Goal: Check status: Check status

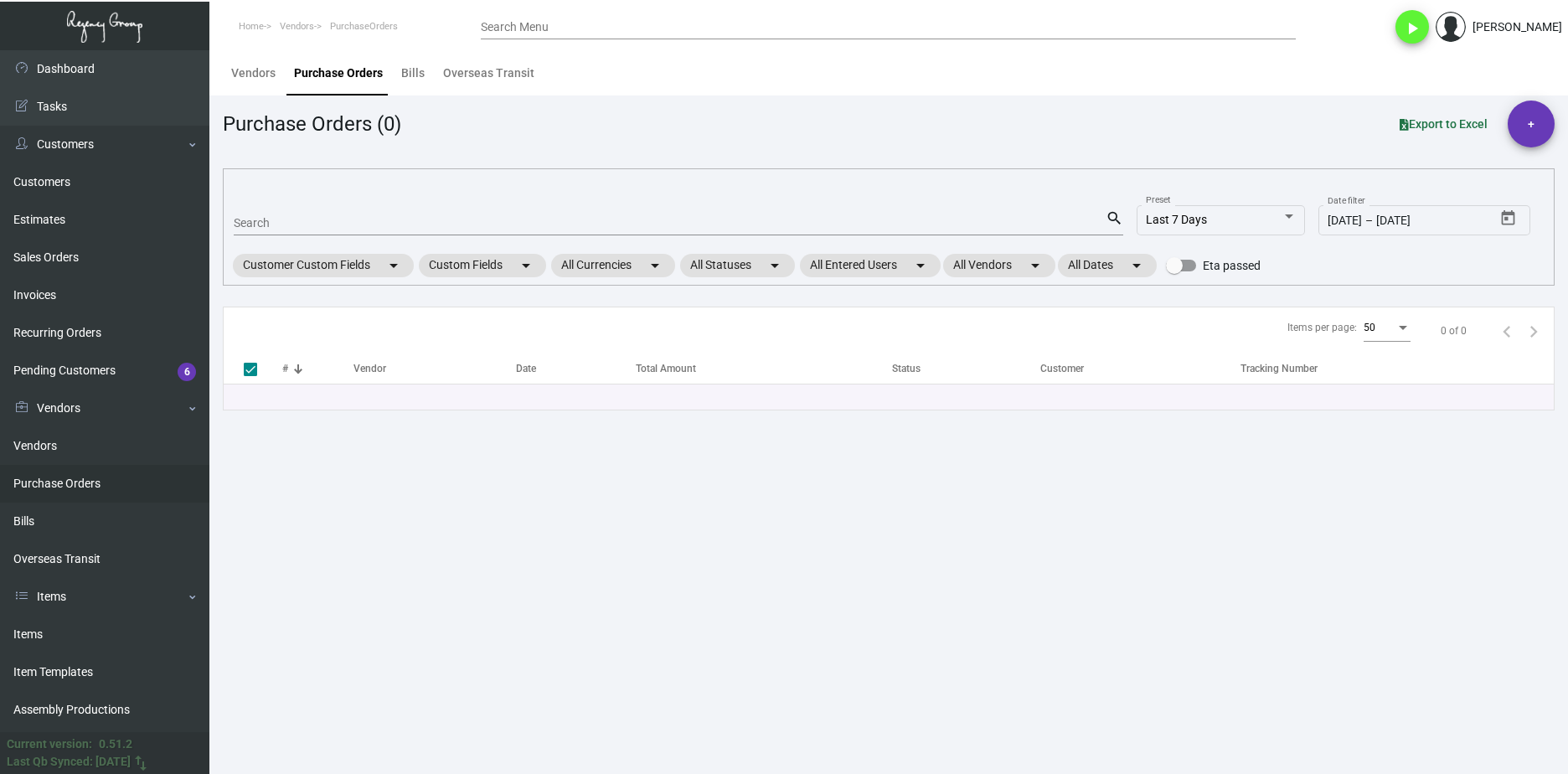
click at [267, 210] on div "Search" at bounding box center [670, 222] width 872 height 26
click at [267, 217] on input "Search" at bounding box center [670, 223] width 872 height 13
paste input "101064"
type input "101064"
checkbox input "false"
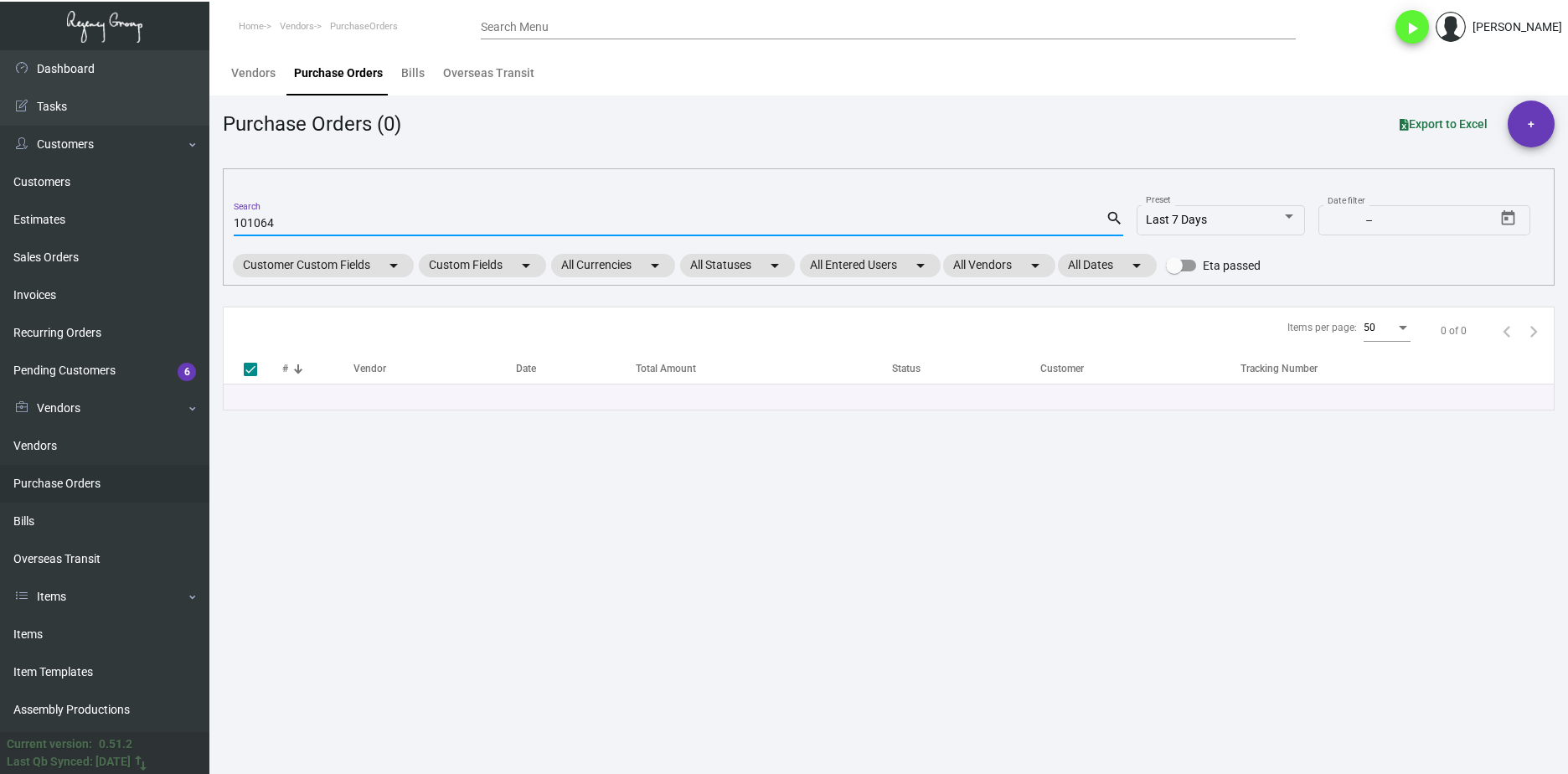
type input "101064"
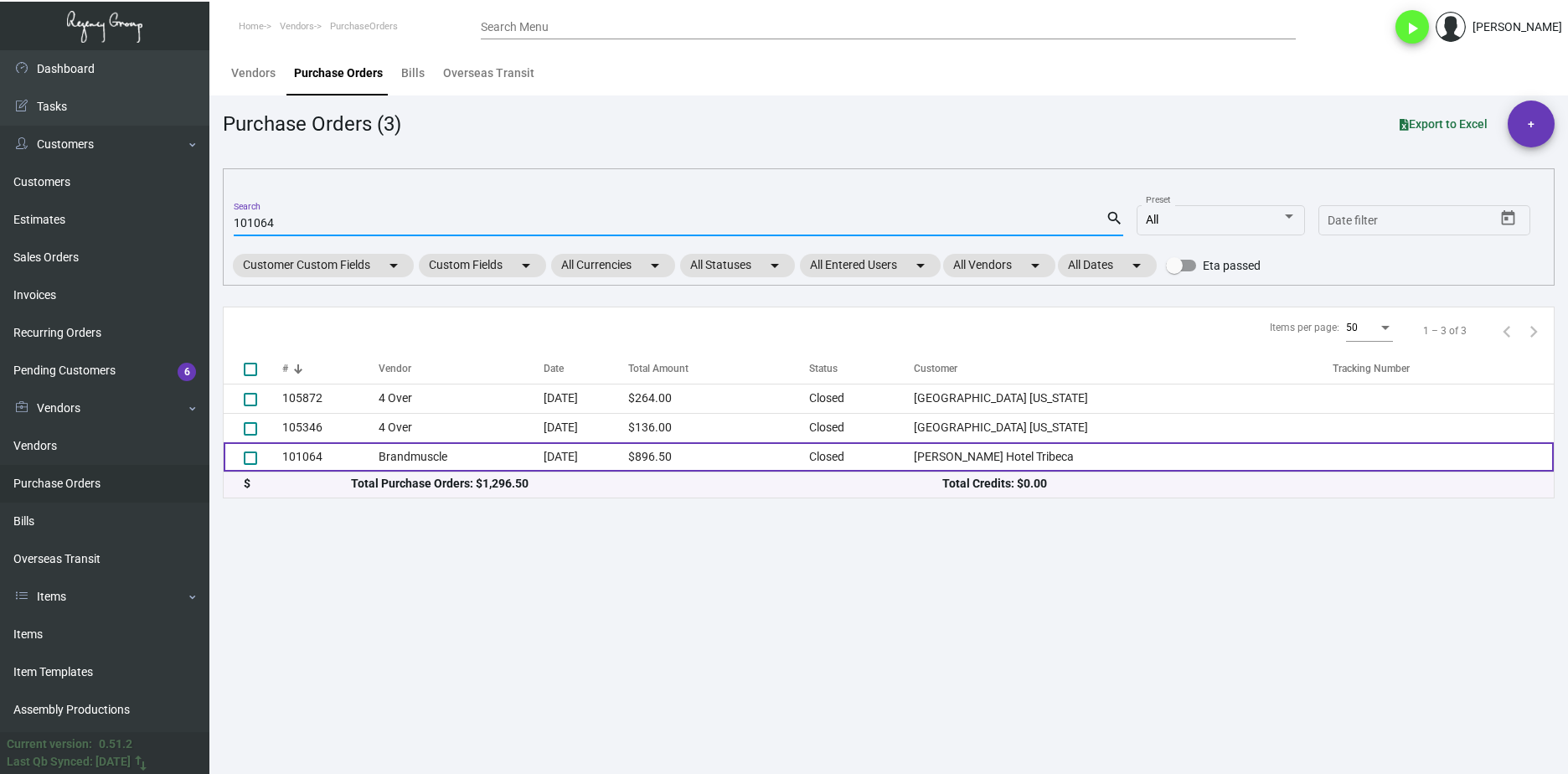
click at [331, 448] on td "101064" at bounding box center [330, 457] width 96 height 30
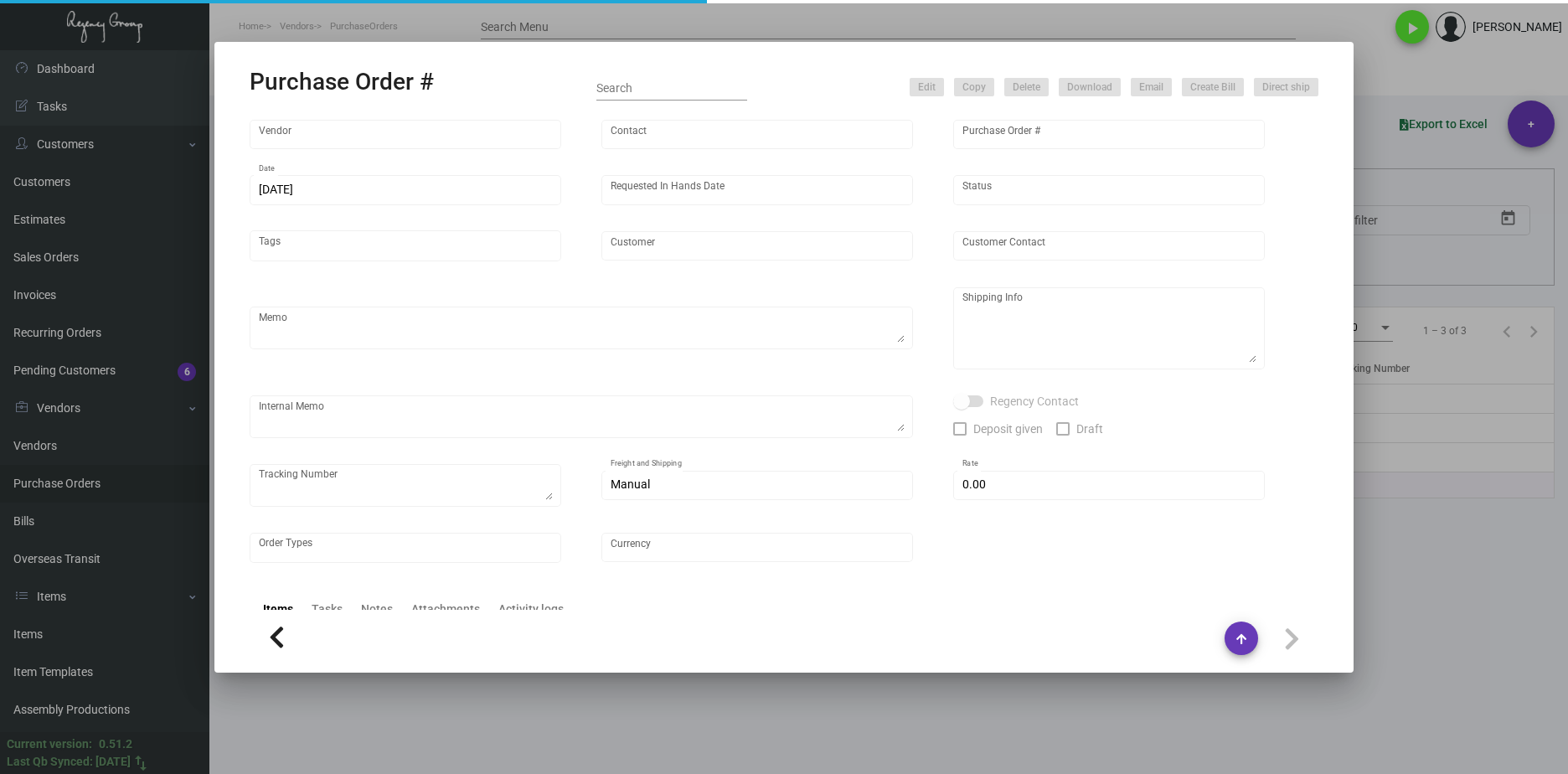
type input "Brandmuscle"
type input "Gary Andresini"
type input "101064"
type input "9/19/2023"
type input "10/27/2023"
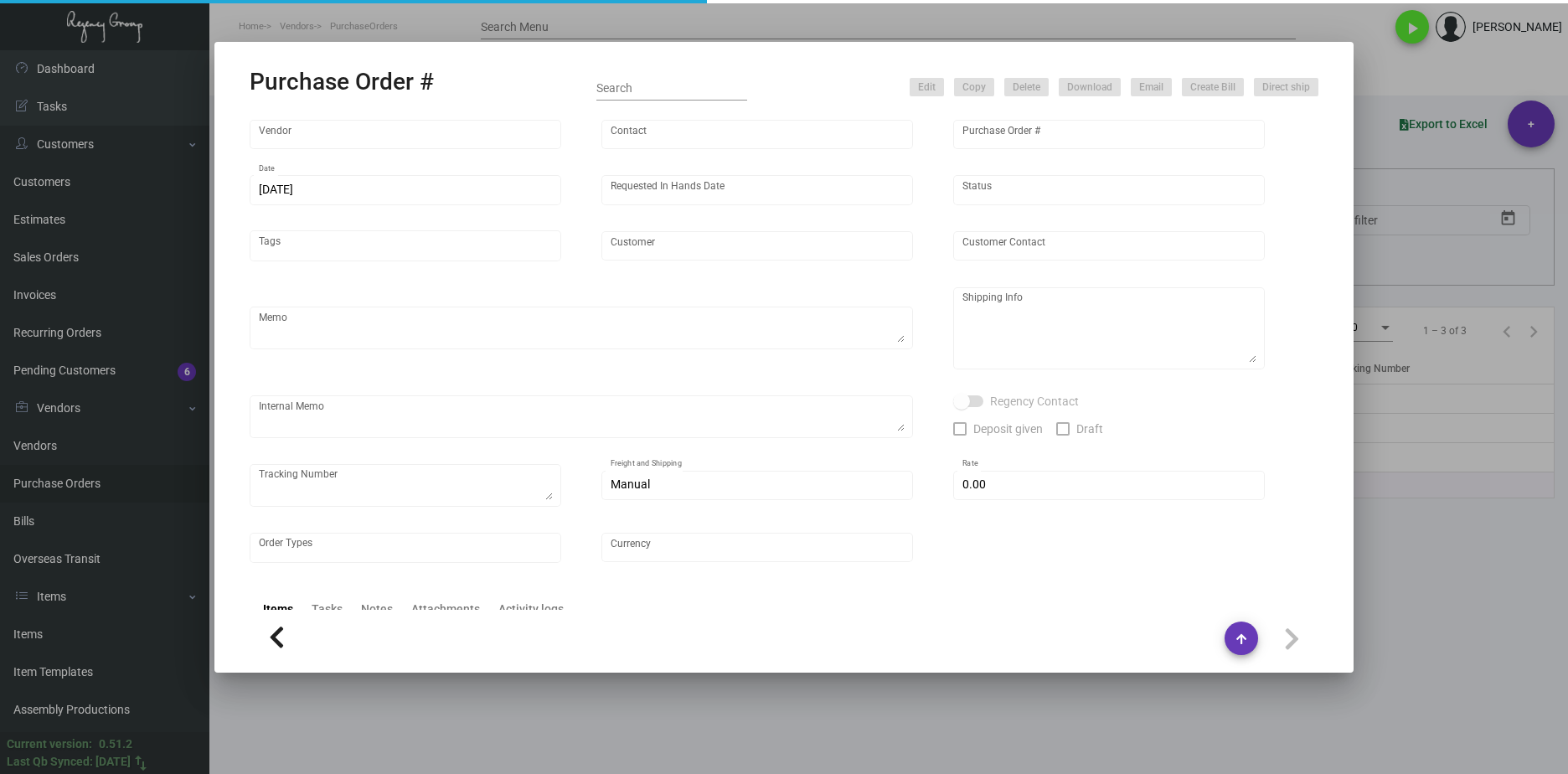
type input "Walker Hotel Tribeca"
type input "Steven Tennyson"
type textarea "Reorder - Purchase Order #99791 ***PN;Y THE PAPRIKA LINEN*** BLIND SHIP ON UPS#…"
type textarea "Walker Hotel Tribeca - Steven Tennyson 77 Walker Street New York, NY, 10013 US"
type input "$ 0.00"
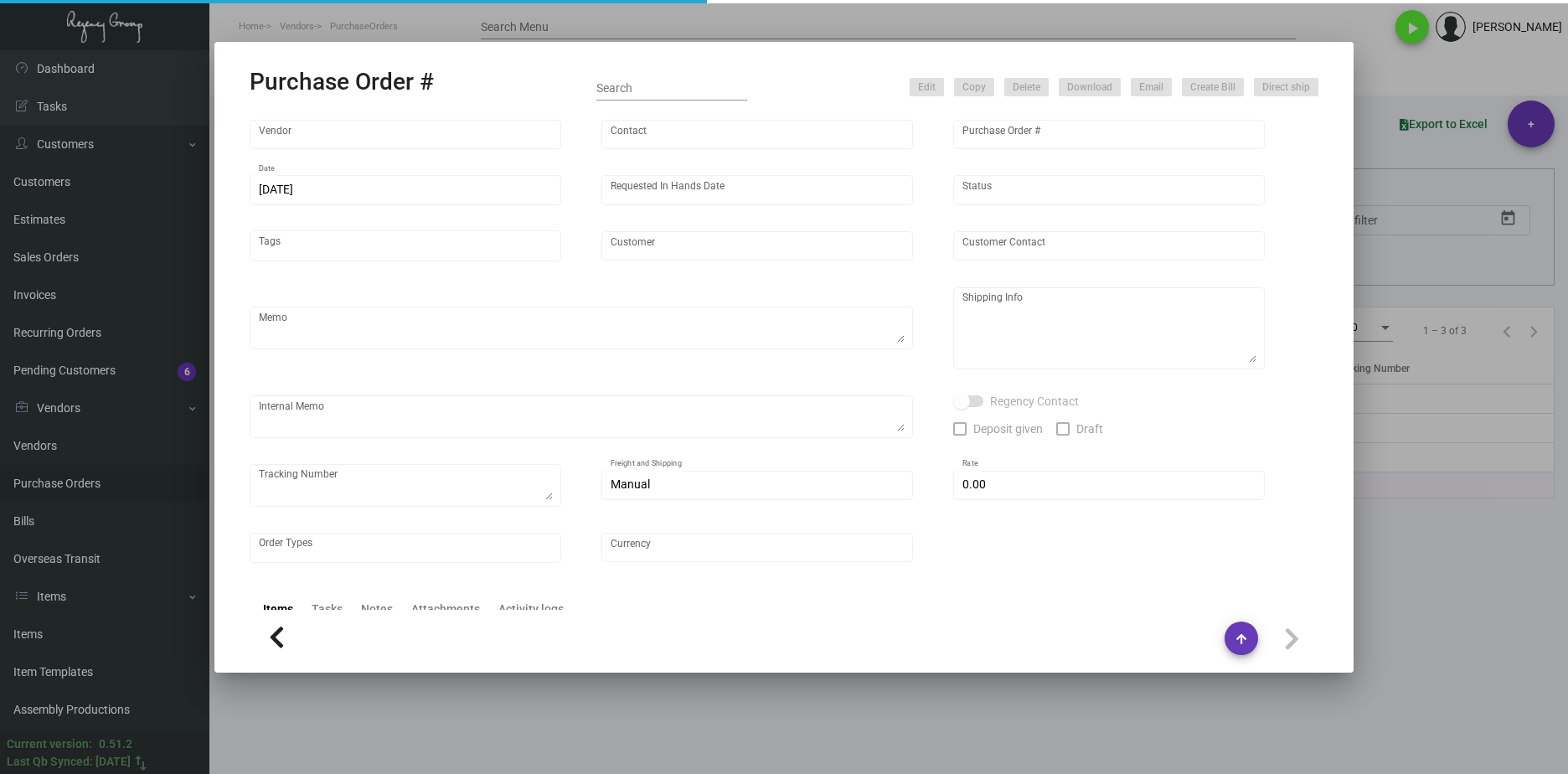
type input "United States Dollar $"
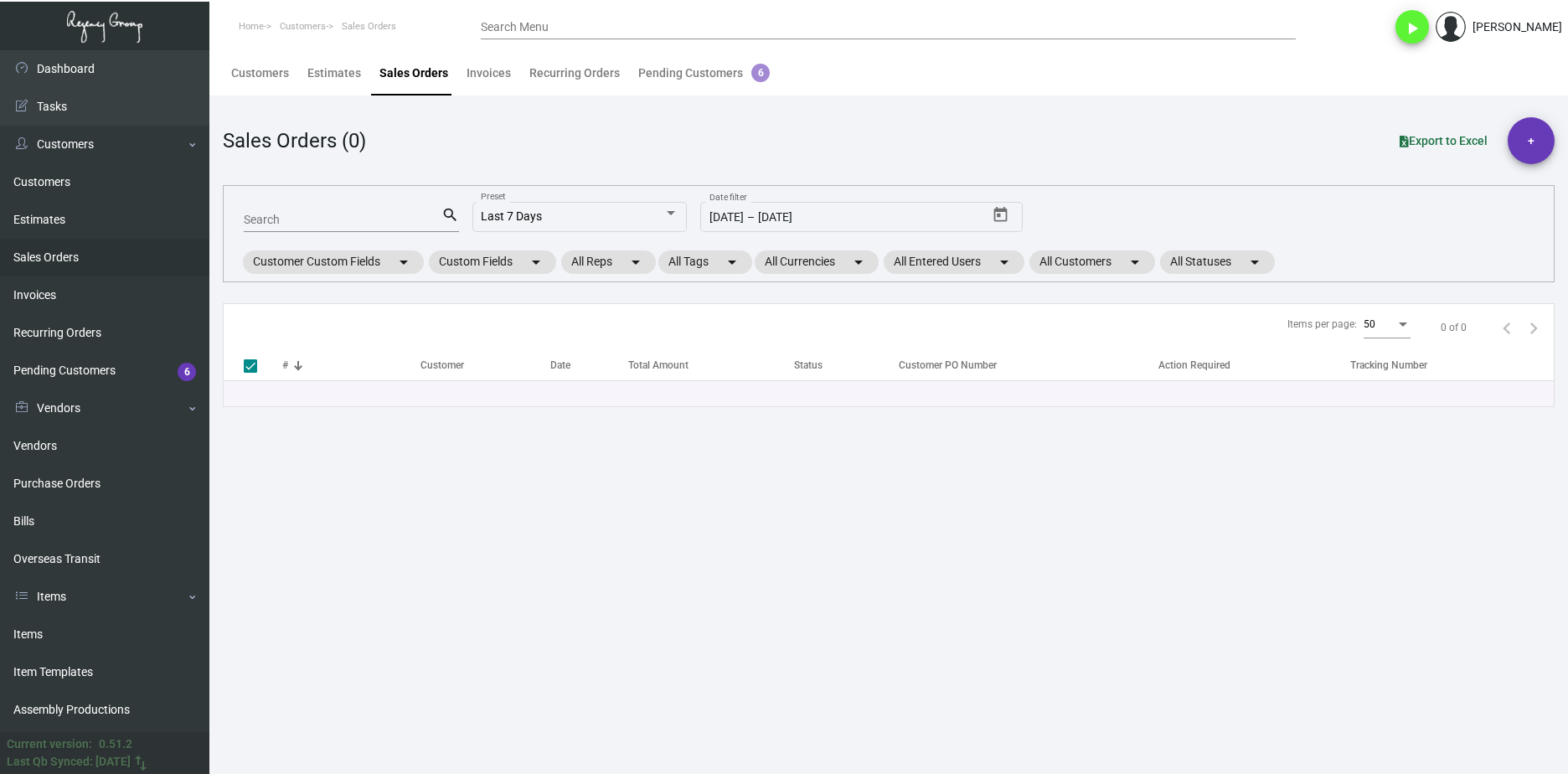
click at [767, 688] on main "Customers Estimates Sales Orders Invoices Recurring Orders Pending Customers 6 …" at bounding box center [889, 412] width 1359 height 724
click at [119, 471] on link "Purchase Orders" at bounding box center [105, 483] width 209 height 38
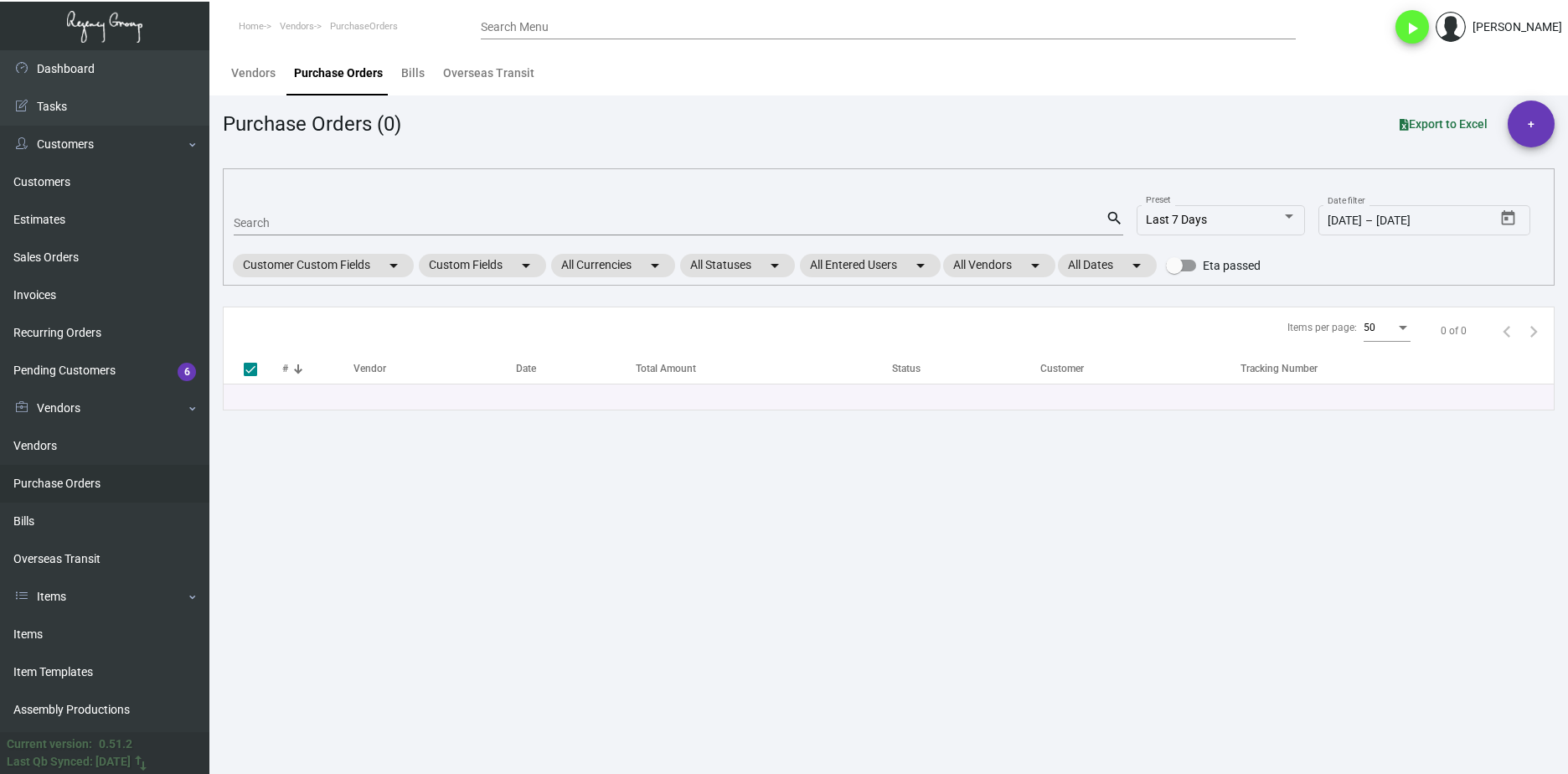
click at [345, 221] on input "Search" at bounding box center [670, 223] width 872 height 13
paste input "76924"
type input "76924"
checkbox input "false"
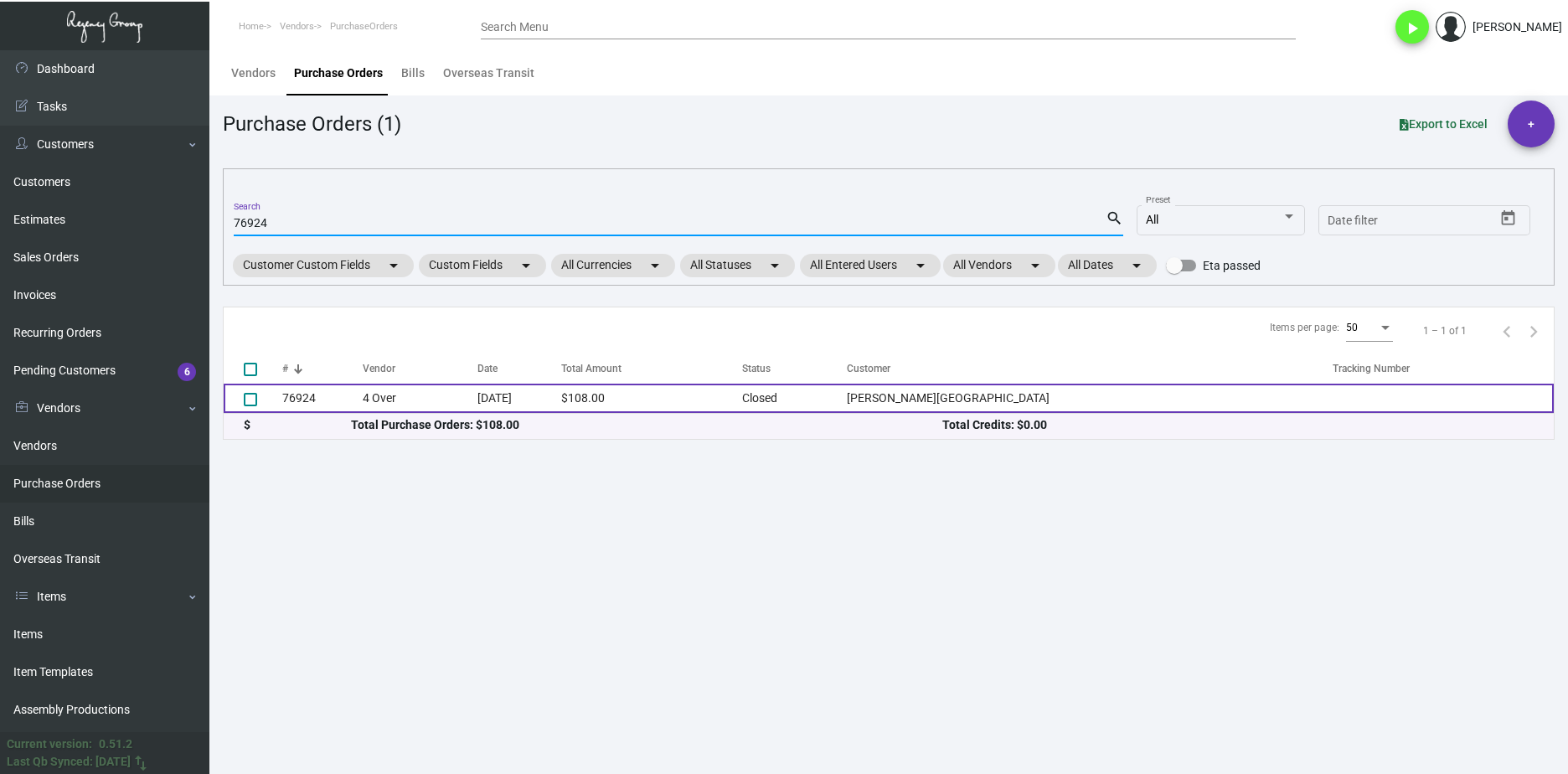
click at [363, 394] on td "76924" at bounding box center [322, 399] width 81 height 30
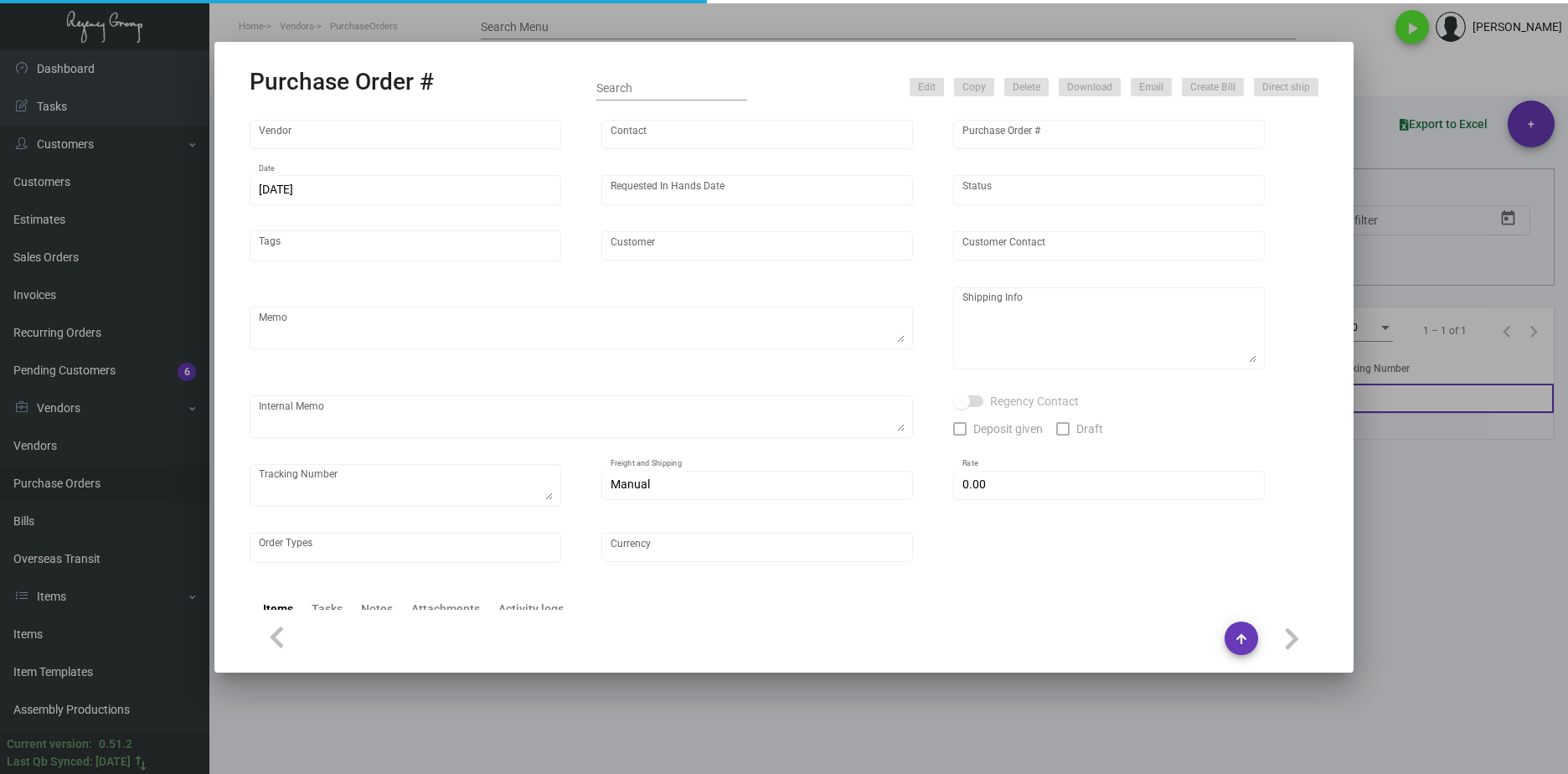
type input "4 Over"
type input "76924"
type input "[DATE]"
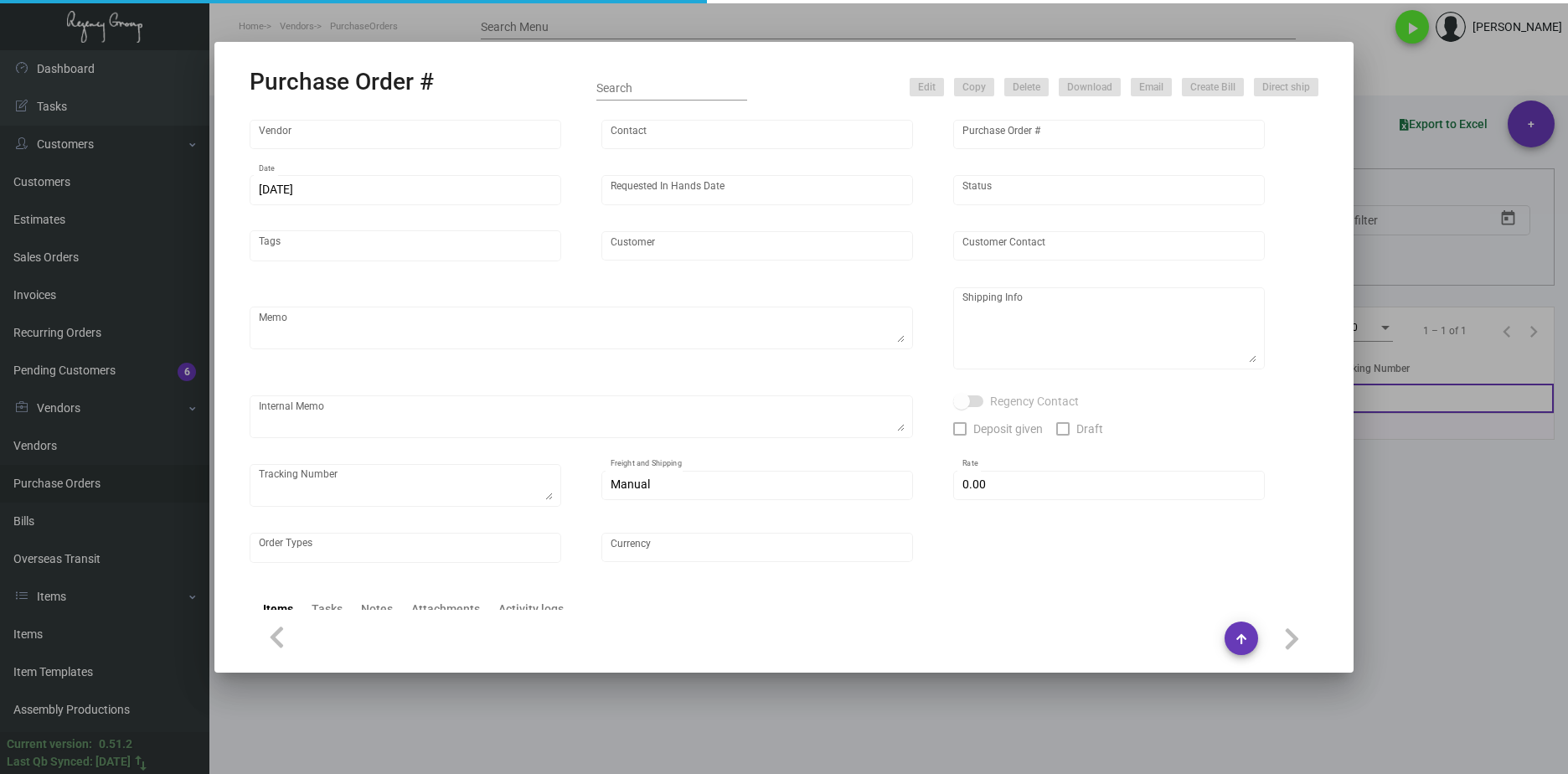
type input "[PERSON_NAME][GEOGRAPHIC_DATA]"
type input "[PERSON_NAME]"
type textarea "[PERSON_NAME][GEOGRAPHIC_DATA][PERSON_NAME] [STREET_ADDRESS][US_STATE]"
type input "$ 0.00"
type input "United States Dollar $"
